Goal: Transaction & Acquisition: Purchase product/service

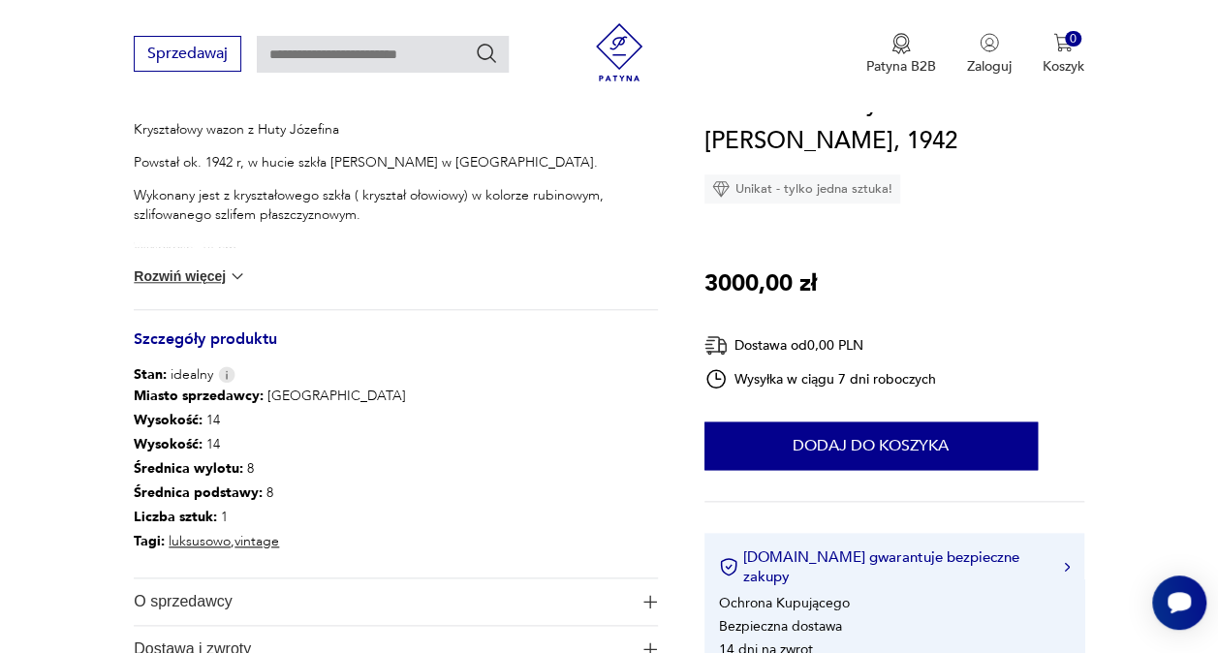
scroll to position [969, 0]
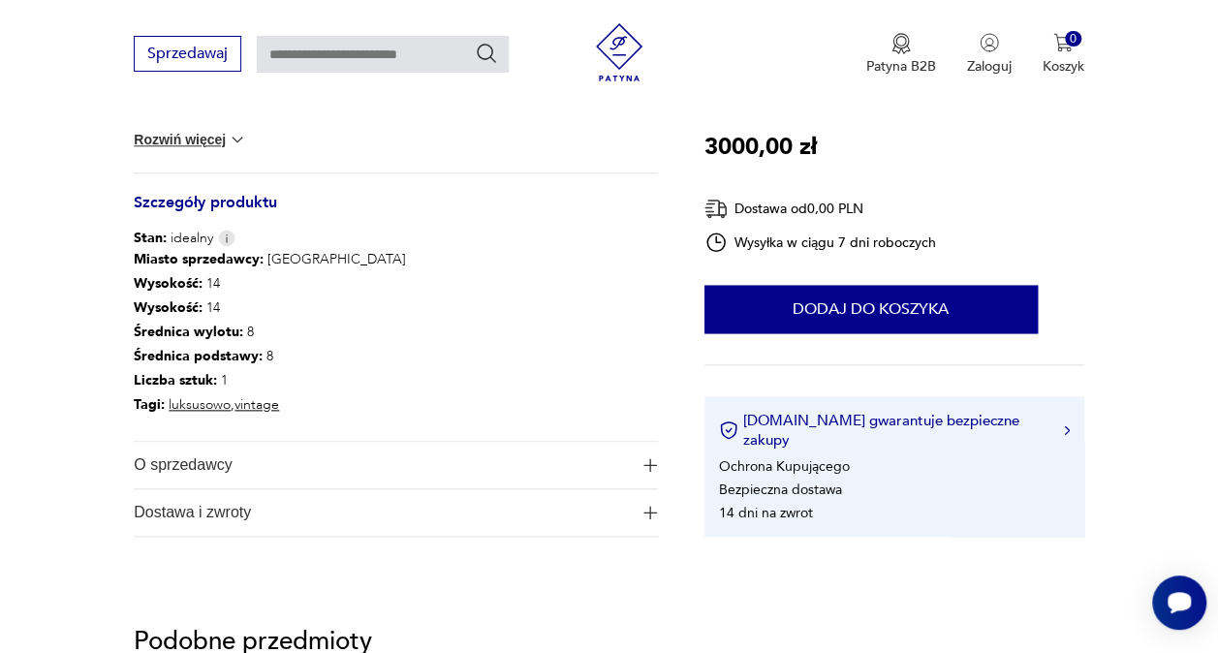
click at [641, 453] on button "O sprzedawcy" at bounding box center [395, 465] width 523 height 47
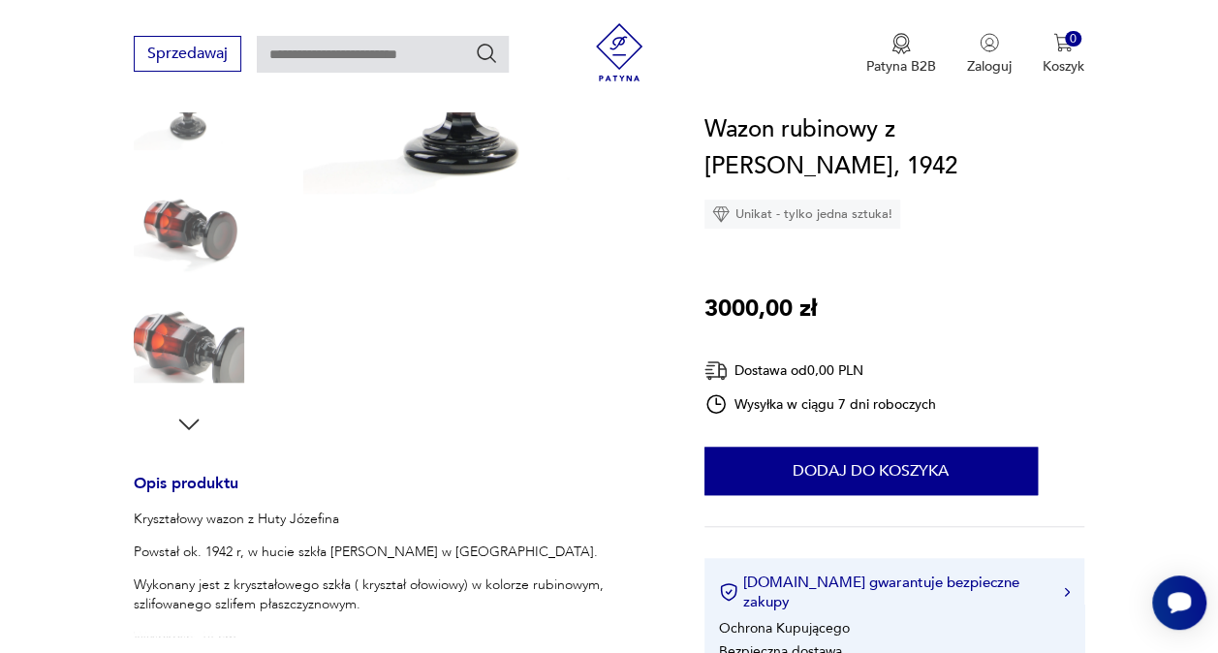
scroll to position [484, 0]
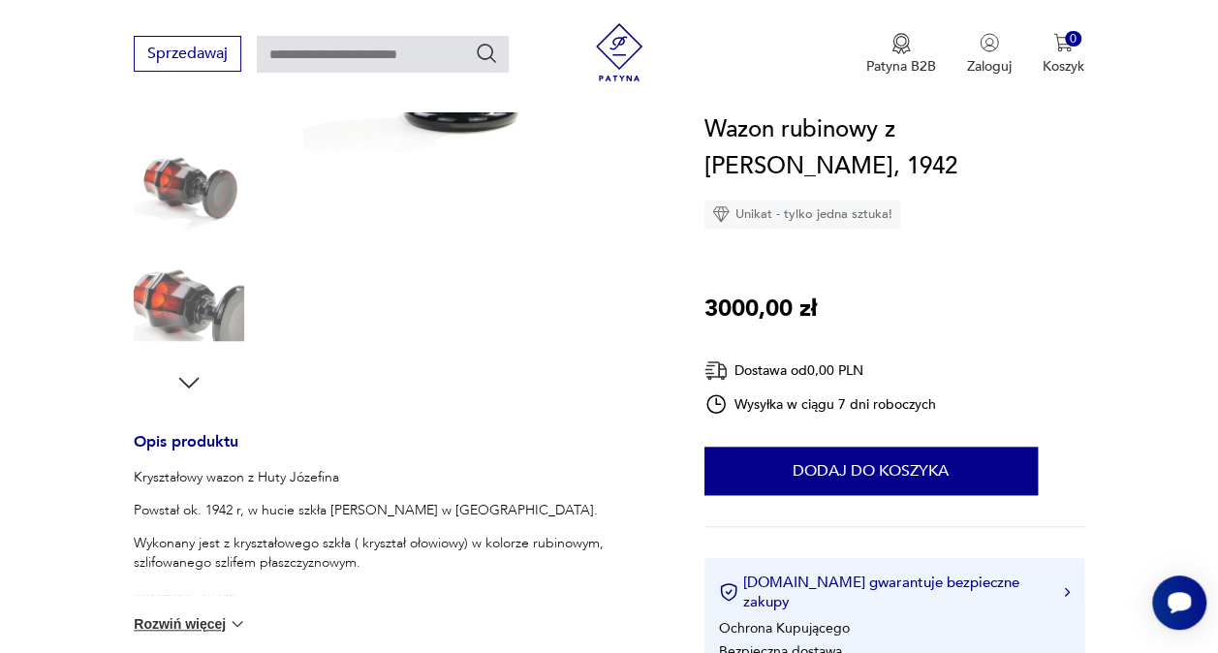
click at [200, 377] on icon "button" at bounding box center [188, 382] width 29 height 29
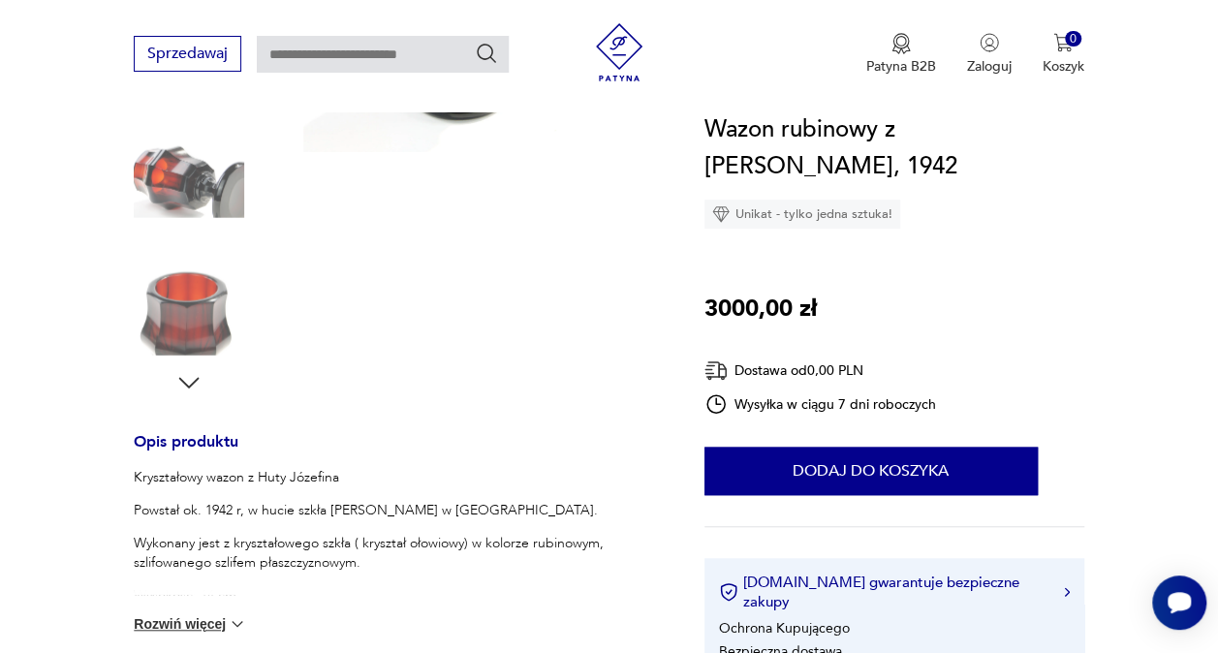
click at [200, 377] on icon "button" at bounding box center [188, 382] width 29 height 29
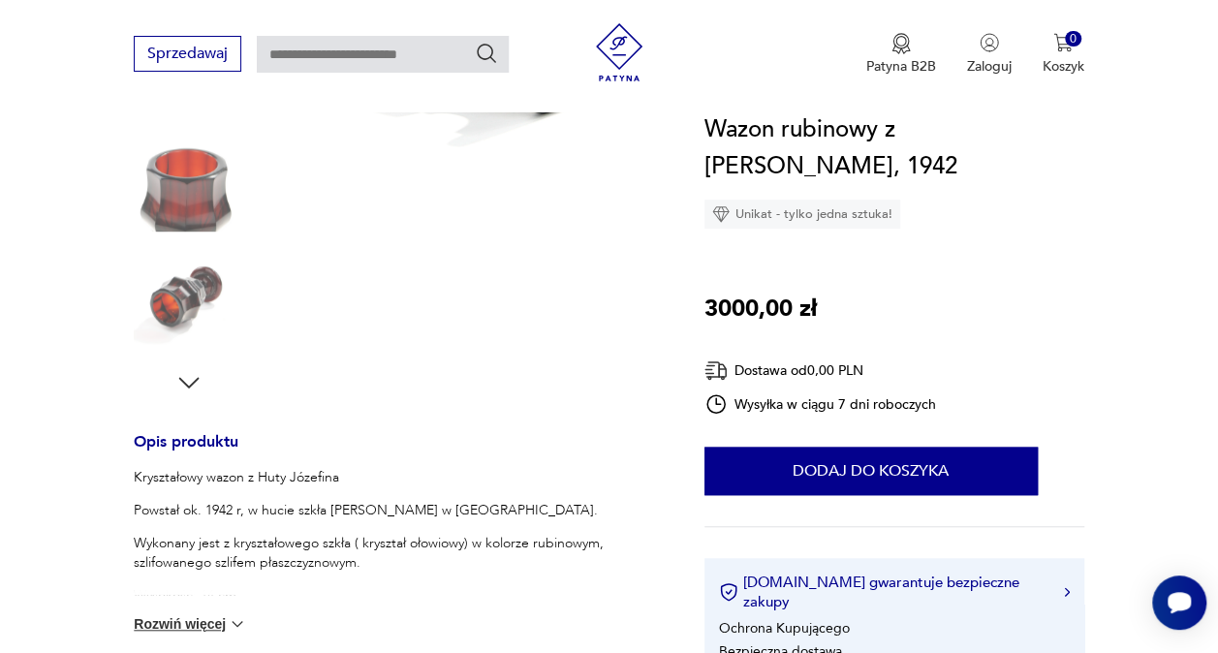
click at [200, 377] on icon "button" at bounding box center [188, 382] width 29 height 29
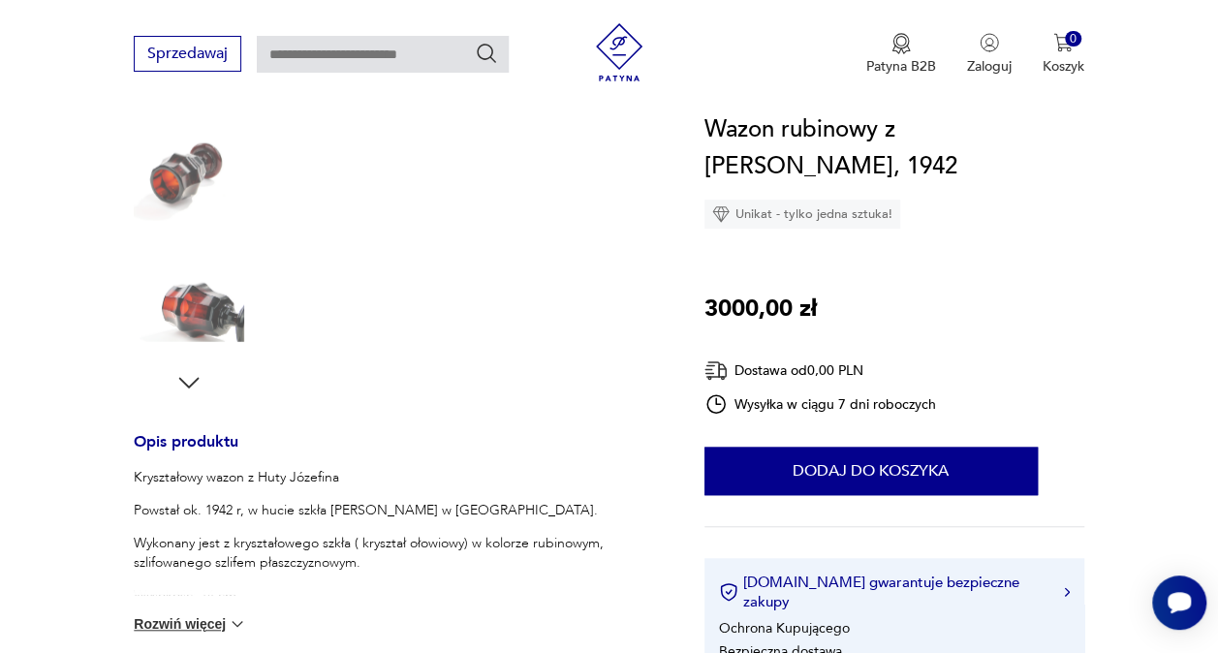
click at [199, 376] on icon "button" at bounding box center [188, 382] width 29 height 29
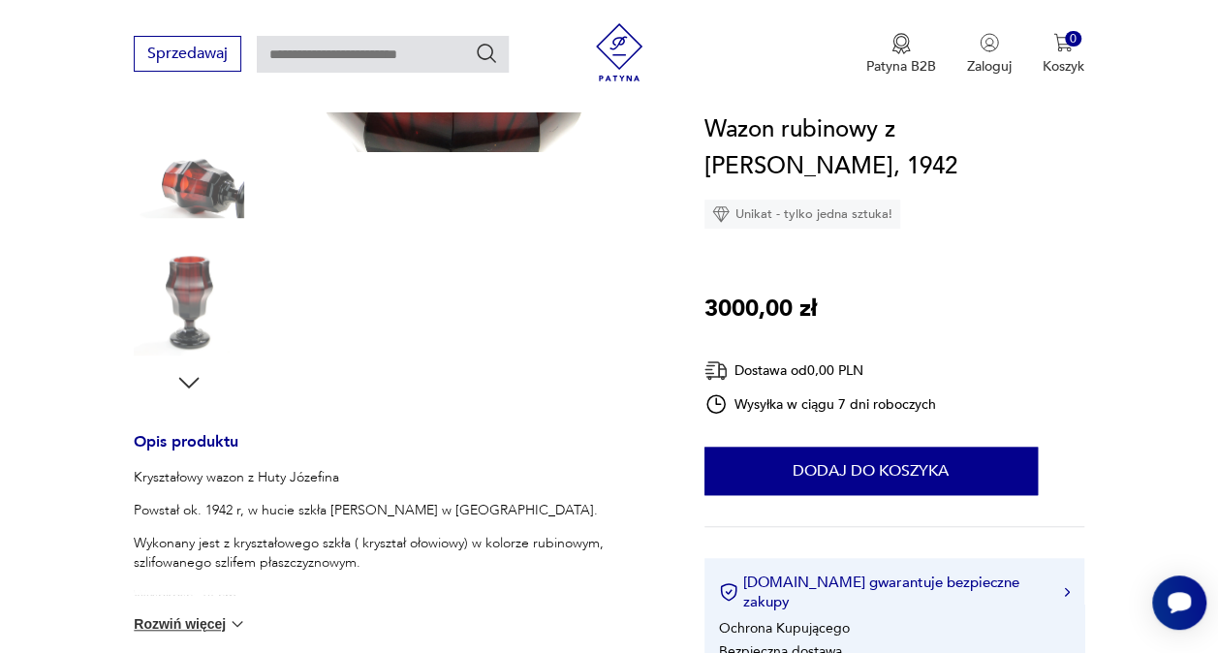
click at [199, 376] on icon "button" at bounding box center [188, 382] width 29 height 29
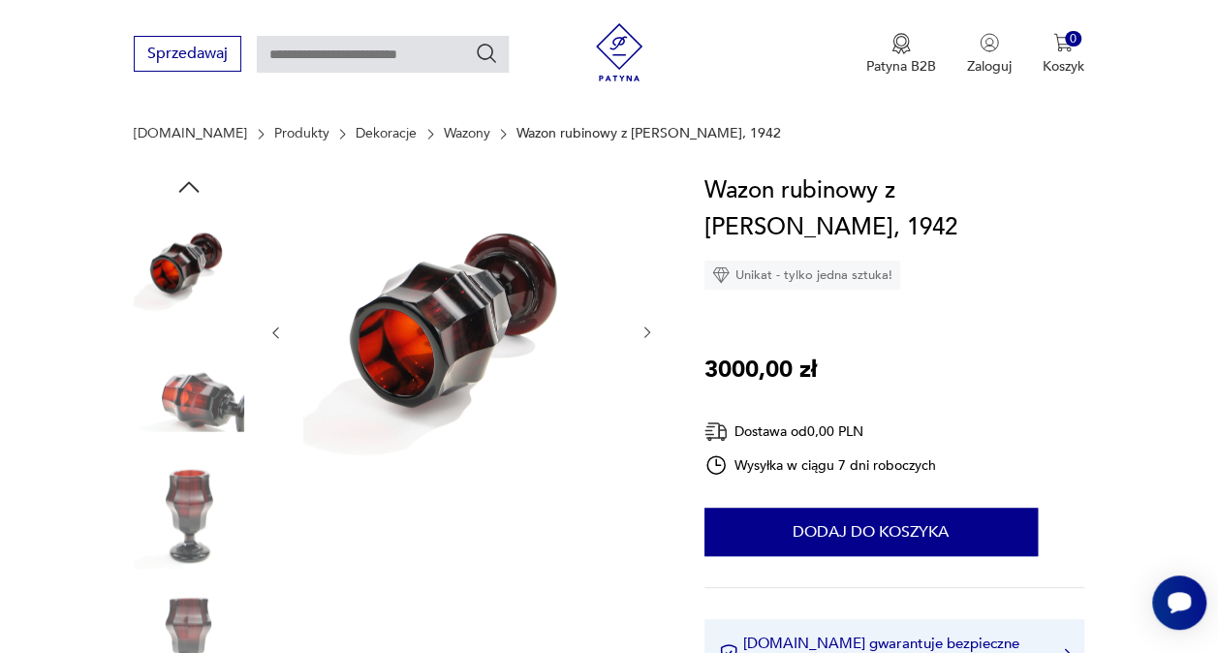
scroll to position [0, 0]
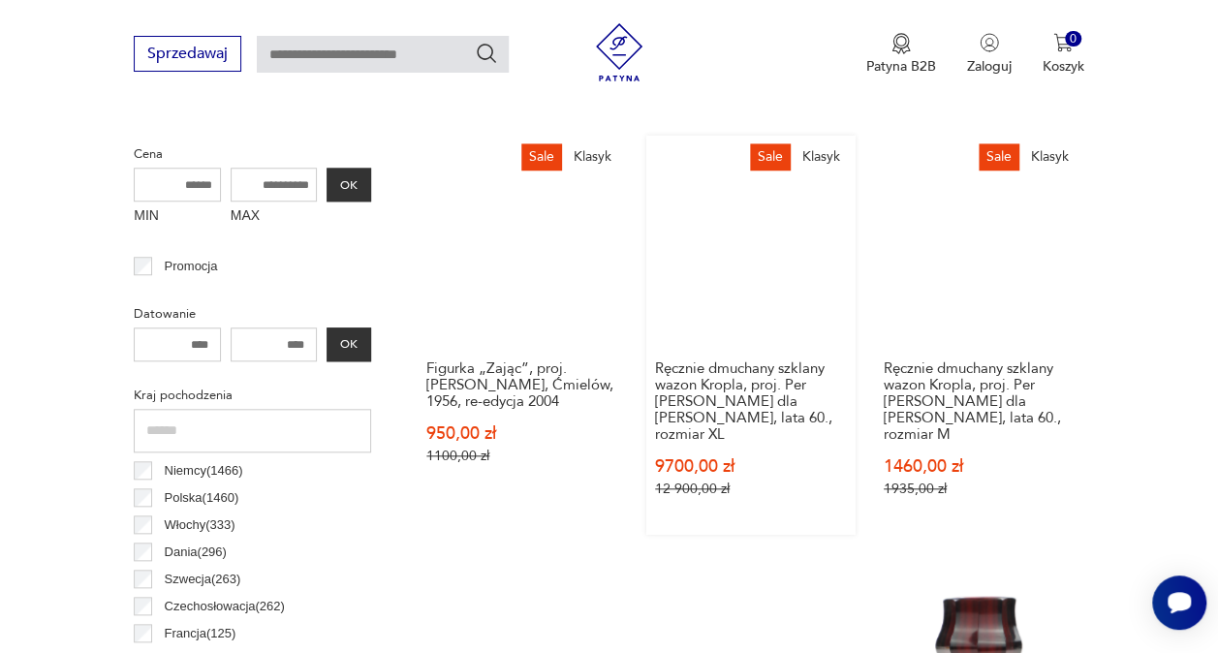
scroll to position [730, 0]
